Goal: Check status: Check status

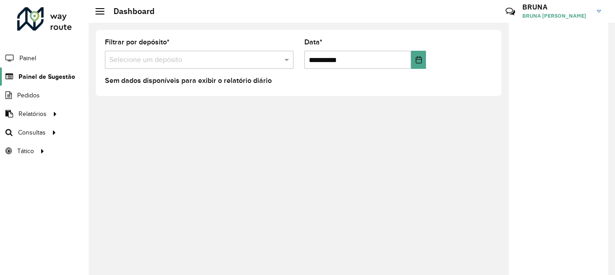
click at [38, 78] on span "Painel de Sugestão" at bounding box center [47, 77] width 57 height 10
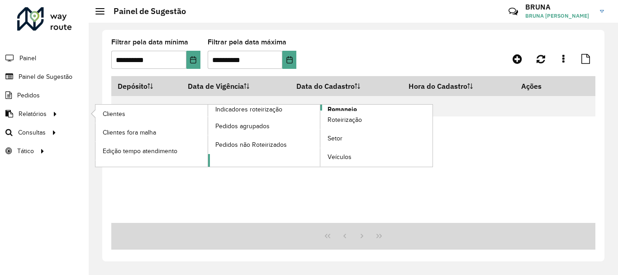
click at [337, 109] on span "Romaneio" at bounding box center [342, 110] width 29 height 10
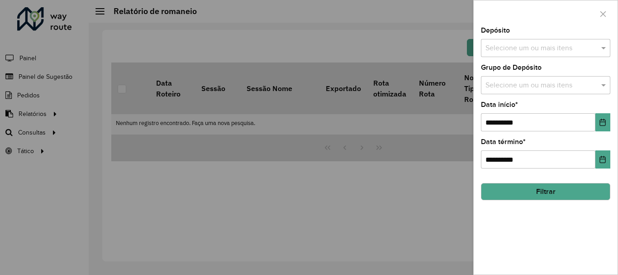
click at [521, 48] on input "text" at bounding box center [541, 48] width 116 height 11
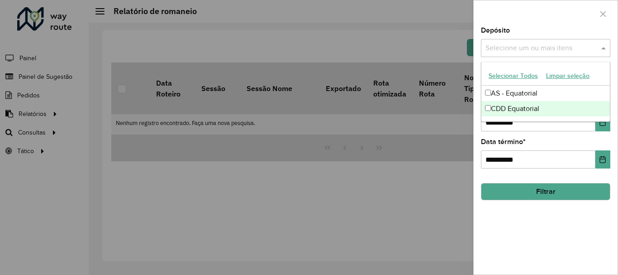
click at [515, 109] on div "CDD Equatorial" at bounding box center [545, 108] width 128 height 15
click at [605, 127] on button "Choose Date" at bounding box center [602, 122] width 15 height 18
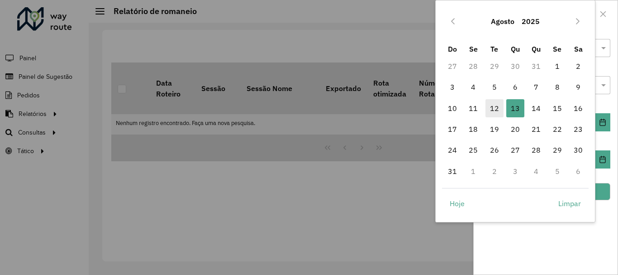
click at [496, 108] on span "12" at bounding box center [494, 108] width 18 height 18
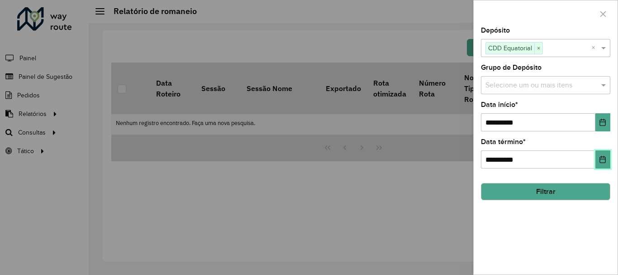
click at [595, 161] on button "Choose Date" at bounding box center [602, 159] width 15 height 18
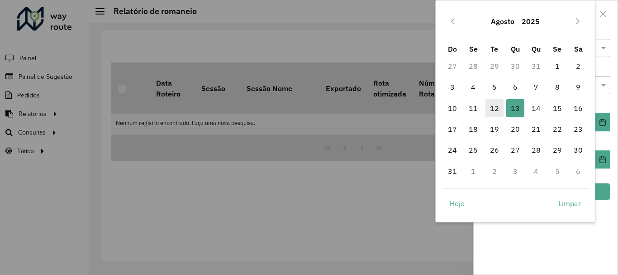
click at [493, 106] on span "12" at bounding box center [494, 108] width 18 height 18
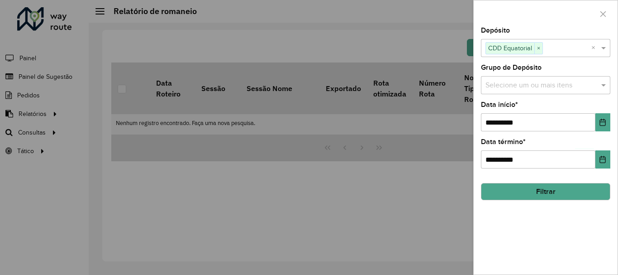
click at [534, 193] on button "Filtrar" at bounding box center [545, 191] width 129 height 17
